Goal: Task Accomplishment & Management: Manage account settings

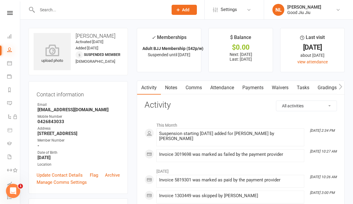
click at [10, 49] on icon at bounding box center [9, 49] width 5 height 5
select select "50"
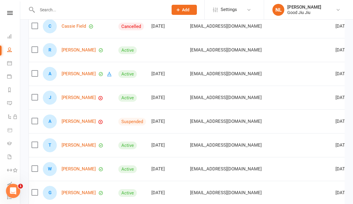
scroll to position [118, 0]
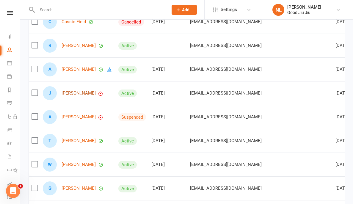
click at [70, 92] on link "[PERSON_NAME]" at bounding box center [79, 93] width 34 height 5
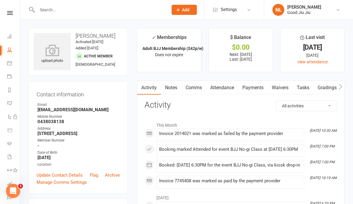
click at [255, 85] on link "Payments" at bounding box center [252, 88] width 29 height 14
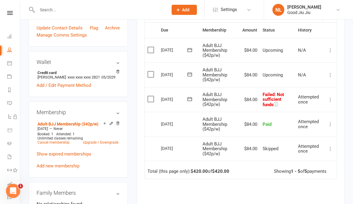
scroll to position [139, 0]
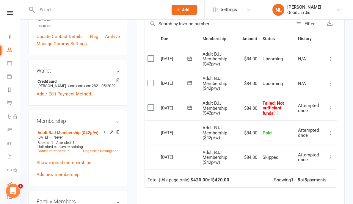
click at [328, 106] on icon at bounding box center [330, 108] width 6 height 6
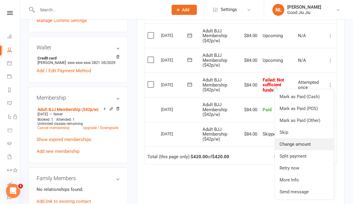
scroll to position [164, 0]
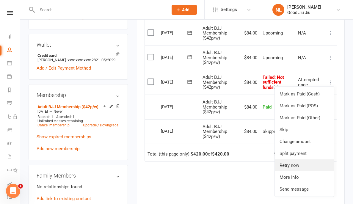
click at [299, 165] on link "Retry now" at bounding box center [304, 165] width 59 height 12
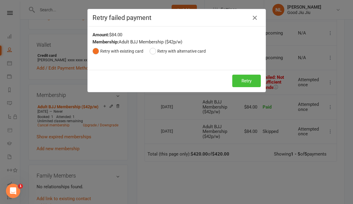
click at [246, 81] on button "Retry" at bounding box center [246, 81] width 29 height 12
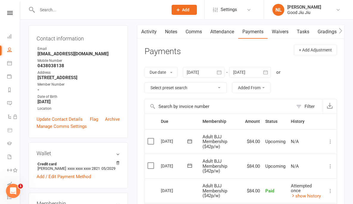
scroll to position [0, 0]
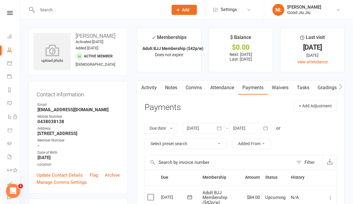
click at [11, 52] on link "People" at bounding box center [13, 50] width 13 height 13
select select "50"
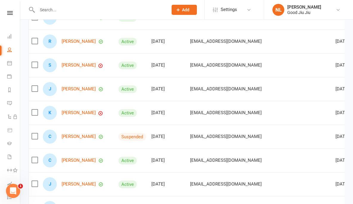
scroll to position [654, 0]
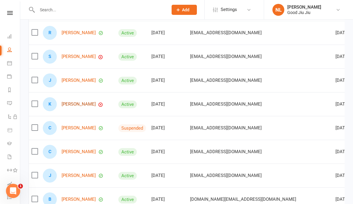
click at [71, 106] on link "[PERSON_NAME]" at bounding box center [79, 104] width 34 height 5
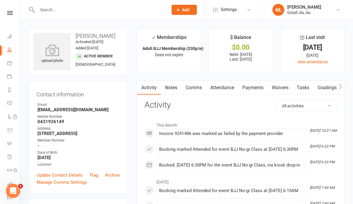
click at [258, 87] on link "Payments" at bounding box center [252, 88] width 29 height 14
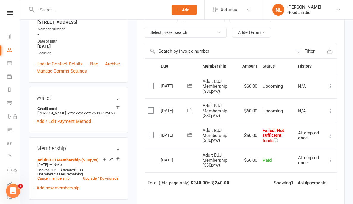
scroll to position [118, 0]
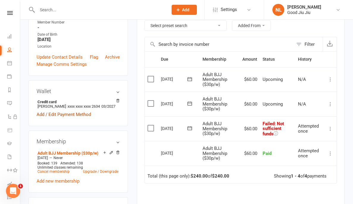
click at [80, 118] on link "Add / Edit Payment Method" at bounding box center [64, 114] width 54 height 7
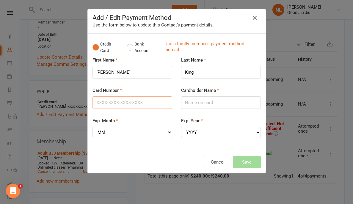
click at [116, 107] on input "Card Number" at bounding box center [132, 102] width 80 height 12
type input "[CREDIT_CARD_NUMBER]"
click at [203, 102] on input "Cardholder Name" at bounding box center [221, 102] width 80 height 12
type input "[PERSON_NAME]"
click at [121, 129] on select "MM 01 02 03 04 05 06 07 08 09 10 11 12" at bounding box center [132, 132] width 80 height 11
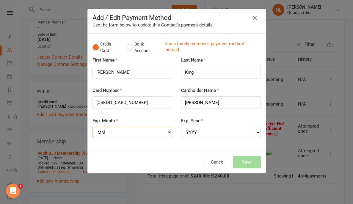
select select "01"
click at [211, 134] on select "YYYY 2025 2026 2027 2028 2029 2030 2031 2032 2033 2034" at bounding box center [221, 132] width 80 height 11
select select "2029"
drag, startPoint x: 111, startPoint y: 102, endPoint x: 142, endPoint y: 103, distance: 30.6
click at [142, 103] on input "[CREDIT_CARD_NUMBER]" at bounding box center [132, 102] width 80 height 12
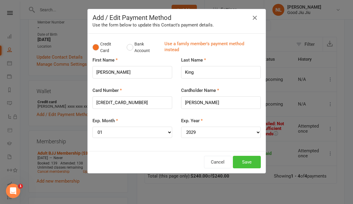
click at [251, 161] on button "Save" at bounding box center [247, 162] width 28 height 12
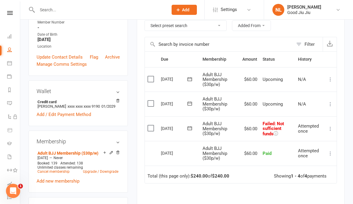
click at [329, 128] on icon at bounding box center [330, 129] width 6 height 6
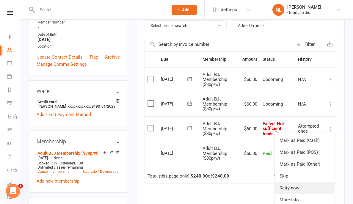
click at [290, 184] on link "Retry now" at bounding box center [304, 188] width 59 height 12
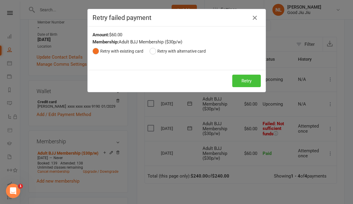
click at [251, 83] on button "Retry" at bounding box center [246, 81] width 29 height 12
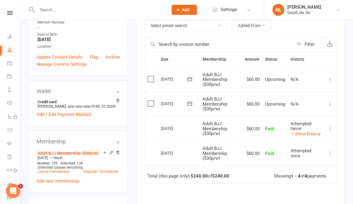
scroll to position [0, 0]
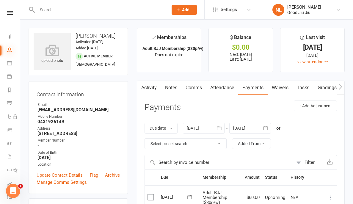
click at [7, 50] on icon at bounding box center [9, 49] width 5 height 5
select select "50"
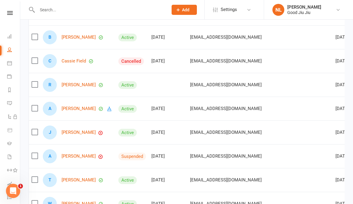
scroll to position [46, 0]
